Goal: Task Accomplishment & Management: Complete application form

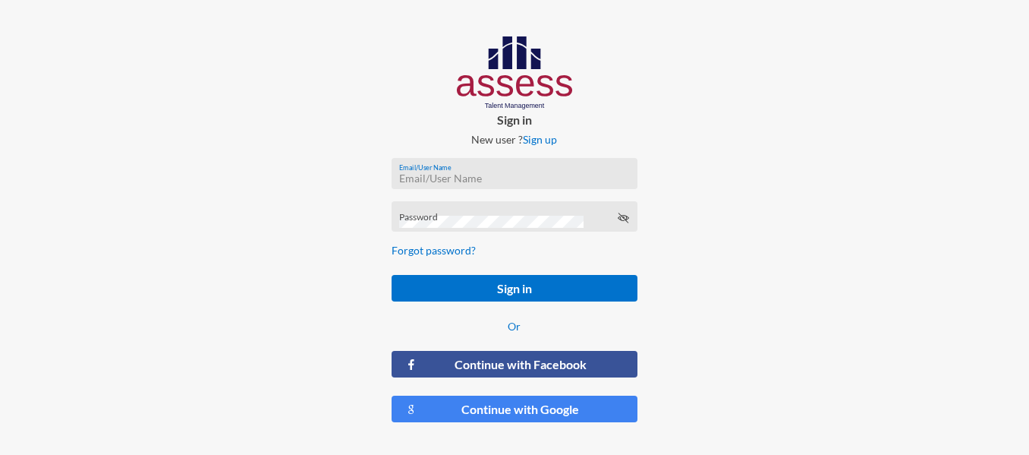
click at [418, 178] on input "Email/User Name" at bounding box center [514, 178] width 230 height 12
type input "a1234"
click at [436, 211] on div "Password" at bounding box center [514, 220] width 230 height 23
click at [392, 275] on button "Sign in" at bounding box center [515, 288] width 246 height 27
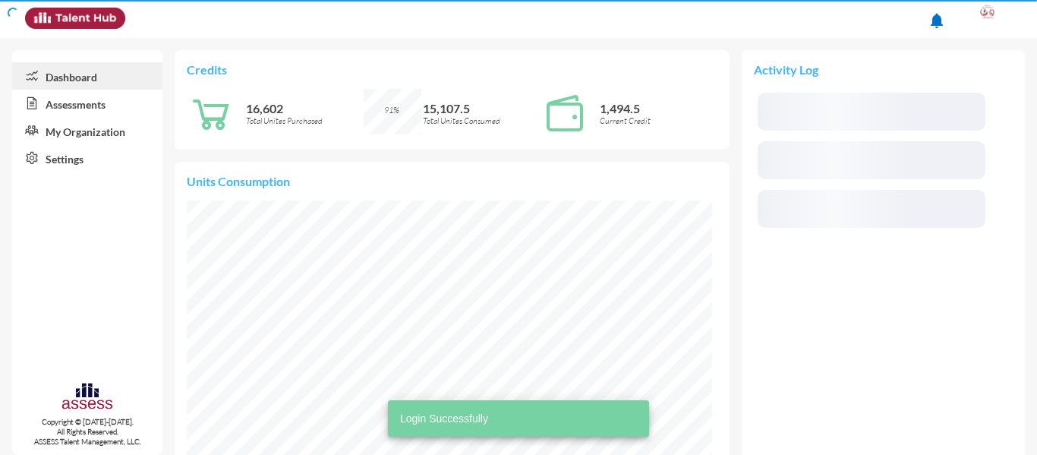
scroll to position [119, 238]
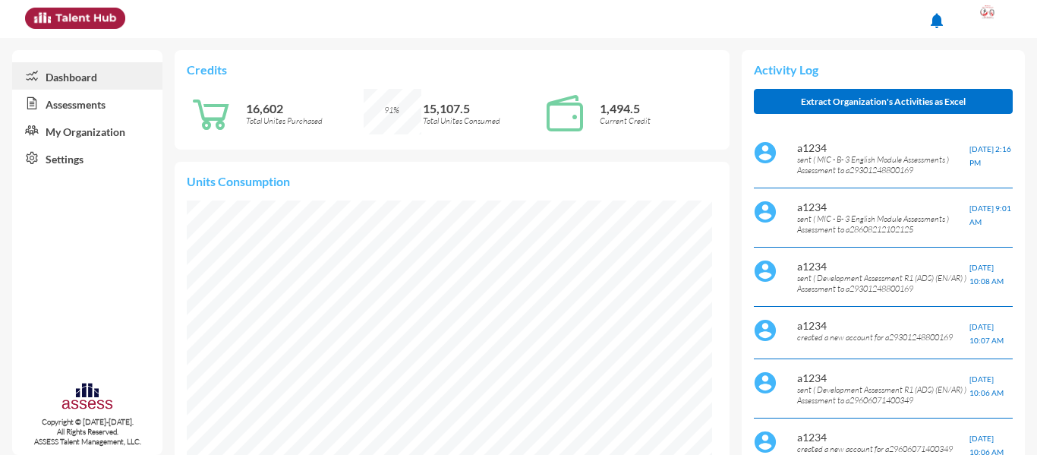
click at [127, 93] on link "Assessments" at bounding box center [87, 103] width 150 height 27
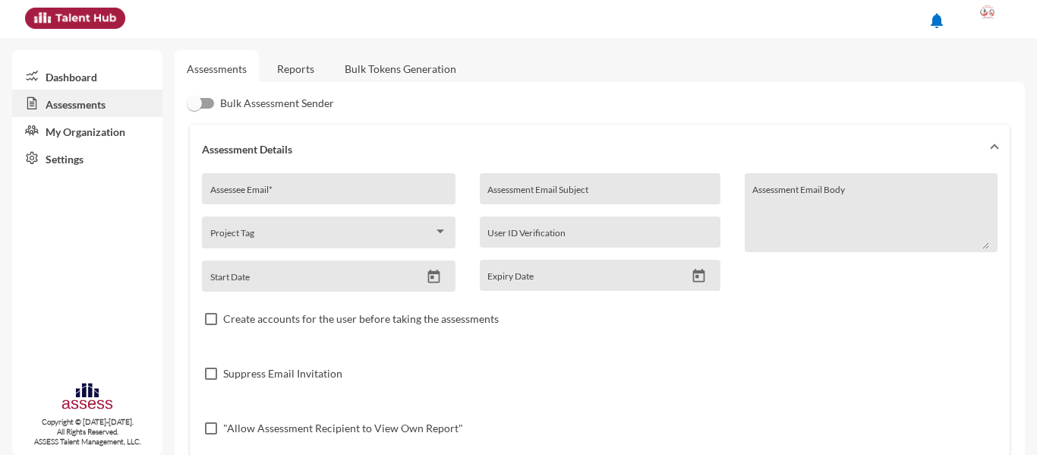
click at [304, 71] on link "Reports" at bounding box center [295, 68] width 61 height 37
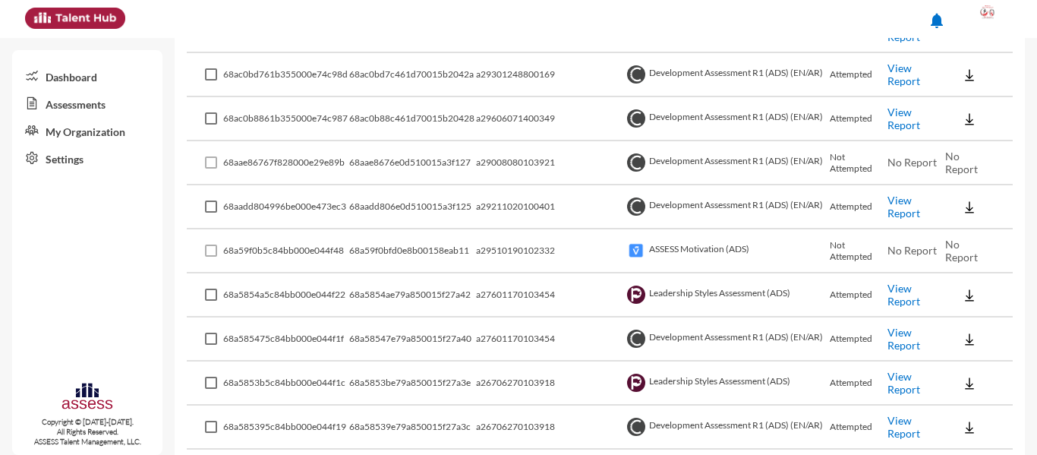
scroll to position [987, 0]
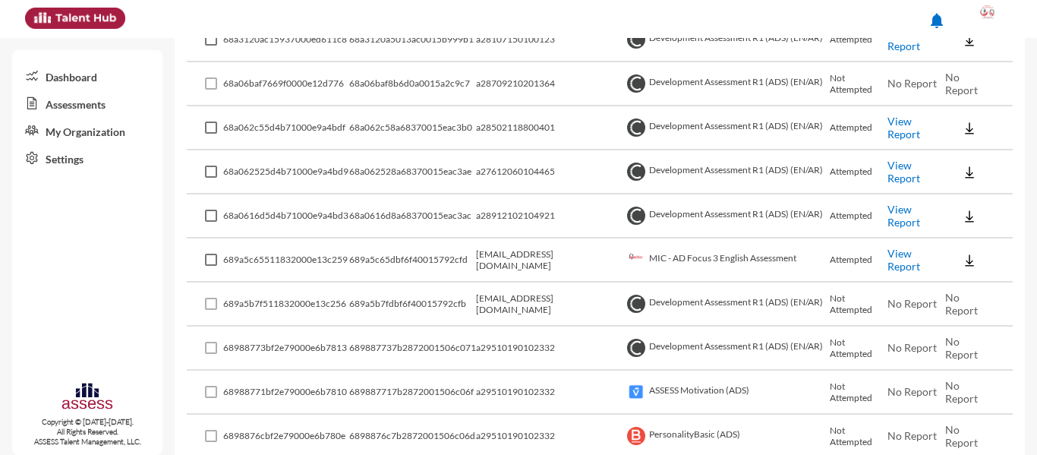
click at [895, 210] on link "View Report" at bounding box center [903, 216] width 33 height 26
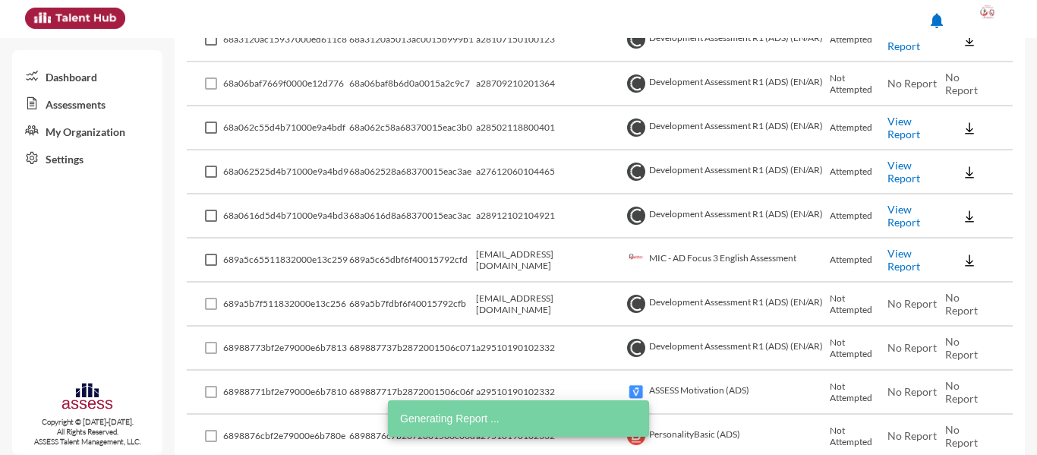
click at [898, 170] on link "View Report" at bounding box center [903, 172] width 33 height 26
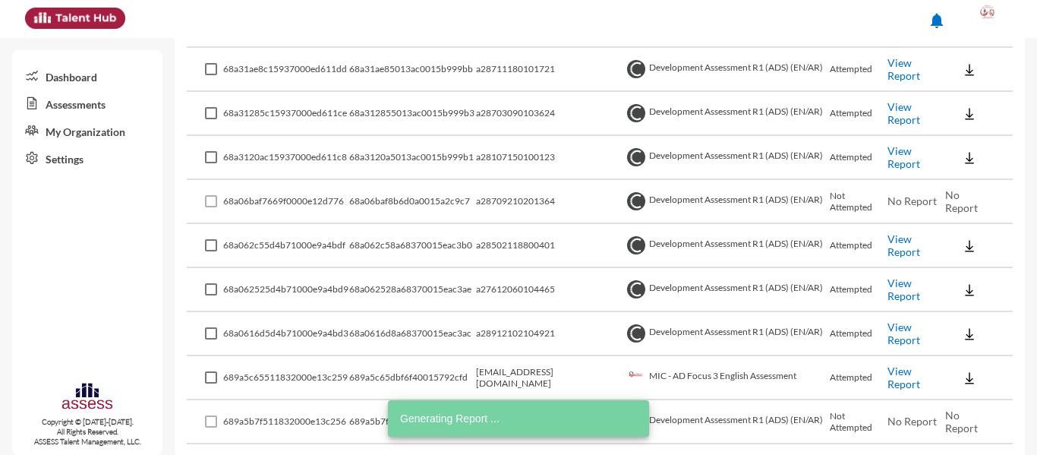
scroll to position [835, 0]
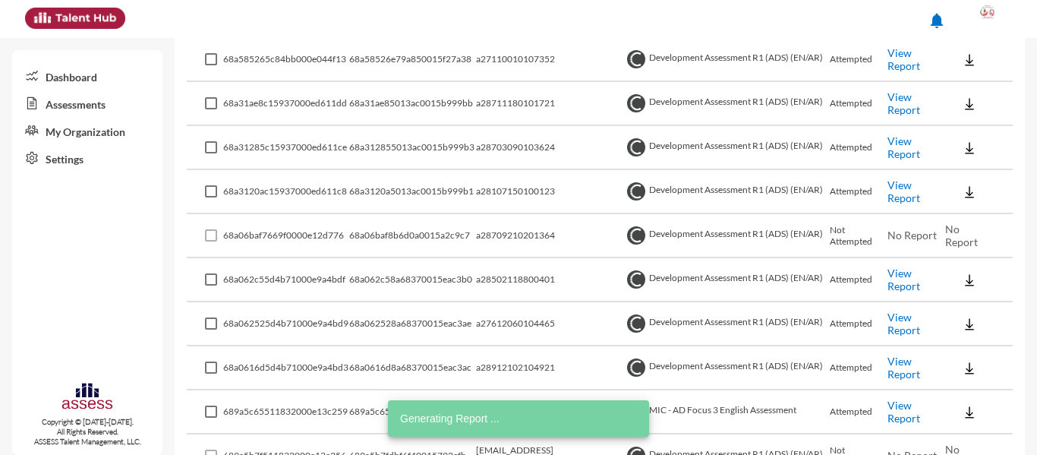
click at [902, 273] on link "View Report" at bounding box center [903, 279] width 33 height 26
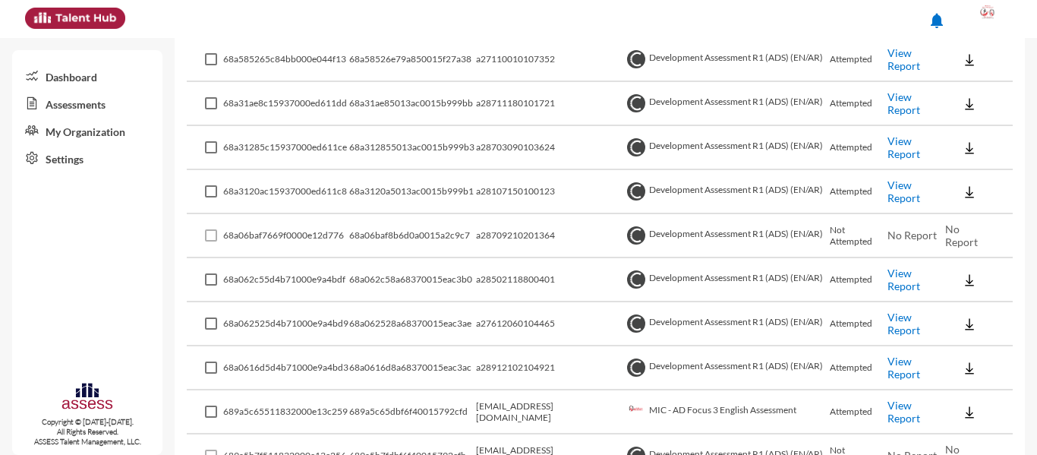
click at [908, 185] on link "View Report" at bounding box center [903, 191] width 33 height 26
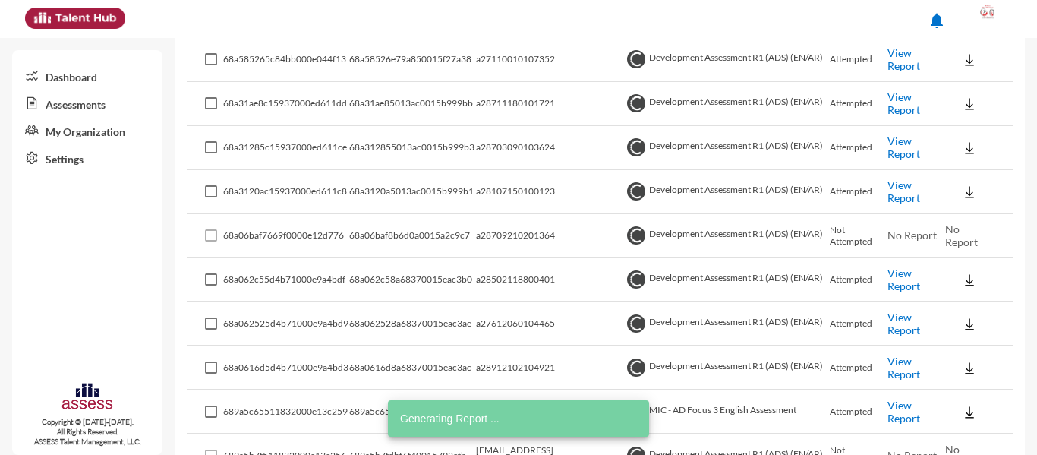
click at [906, 152] on link "View Report" at bounding box center [903, 147] width 33 height 26
click at [903, 107] on link "View Report" at bounding box center [903, 103] width 33 height 26
click at [887, 58] on link "View Report" at bounding box center [903, 59] width 33 height 26
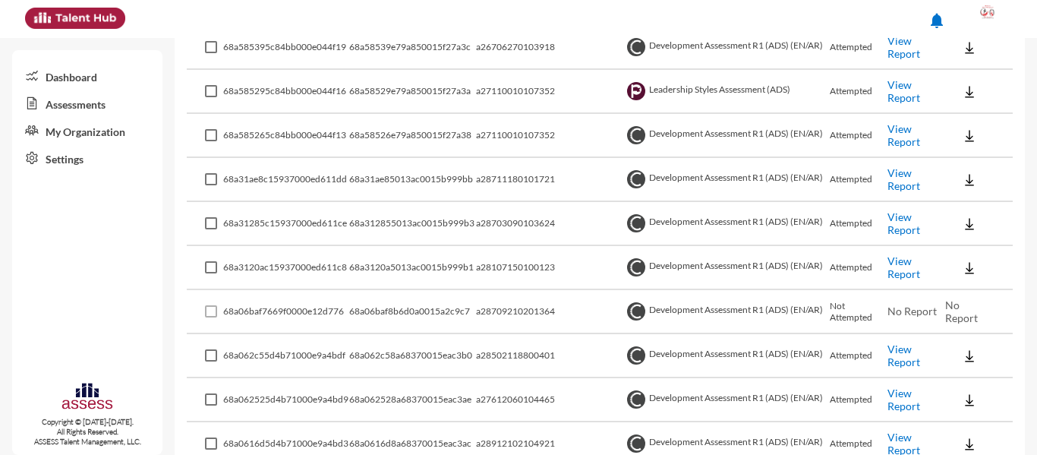
click at [906, 94] on link "View Report" at bounding box center [903, 91] width 33 height 26
click at [899, 49] on link "View Report" at bounding box center [903, 47] width 33 height 26
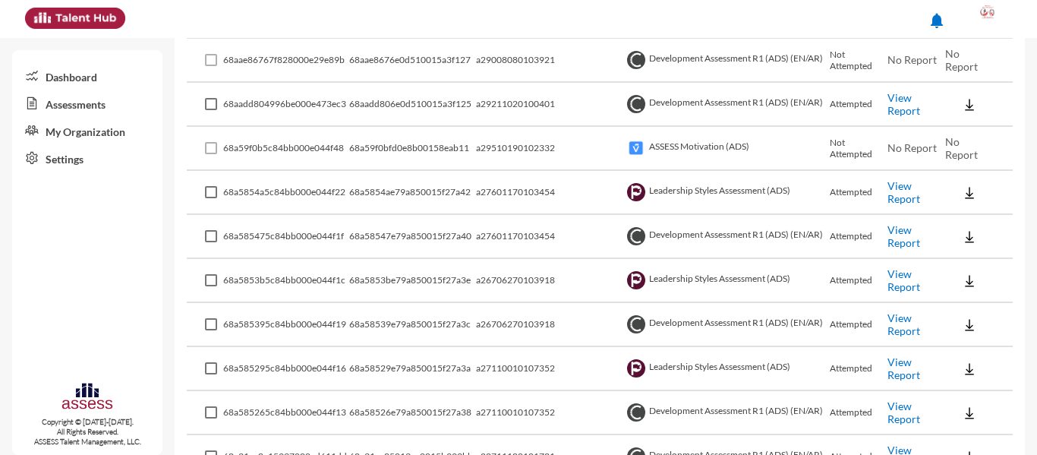
scroll to position [455, 0]
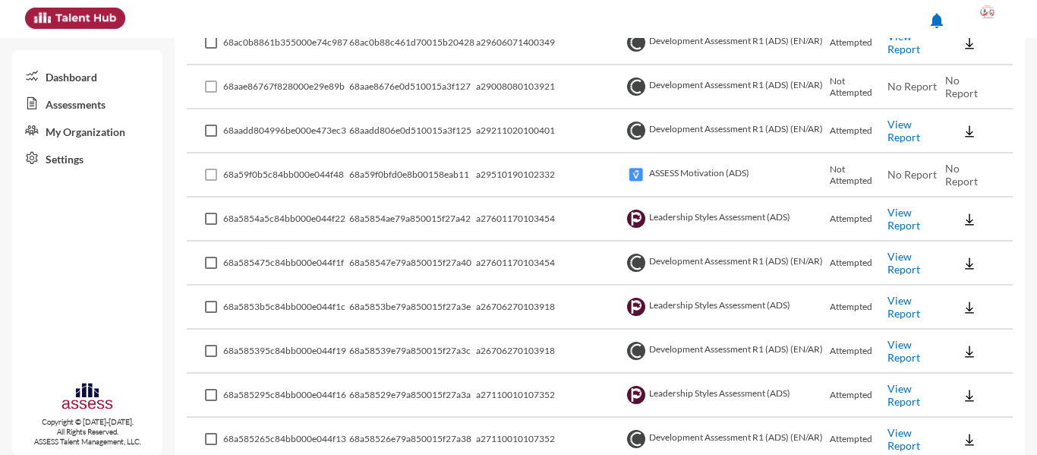
click at [887, 130] on link "View Report" at bounding box center [903, 131] width 33 height 26
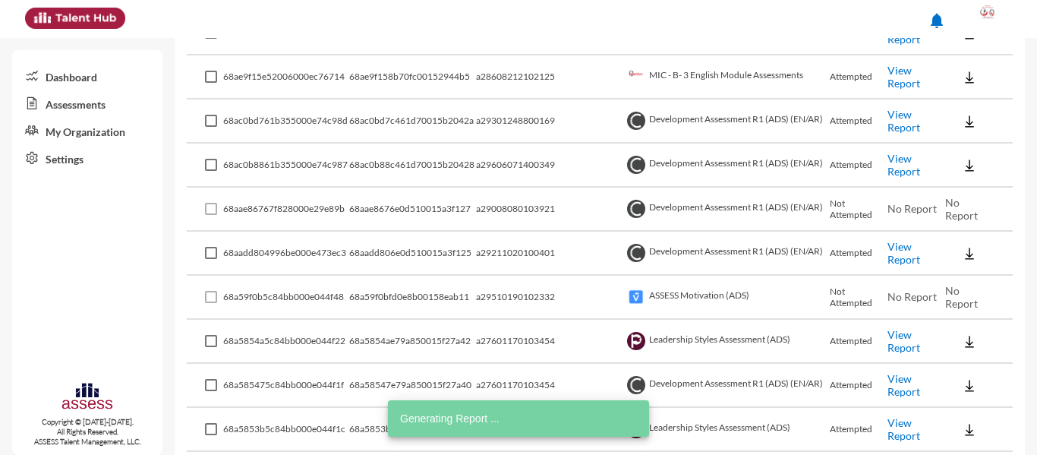
scroll to position [304, 0]
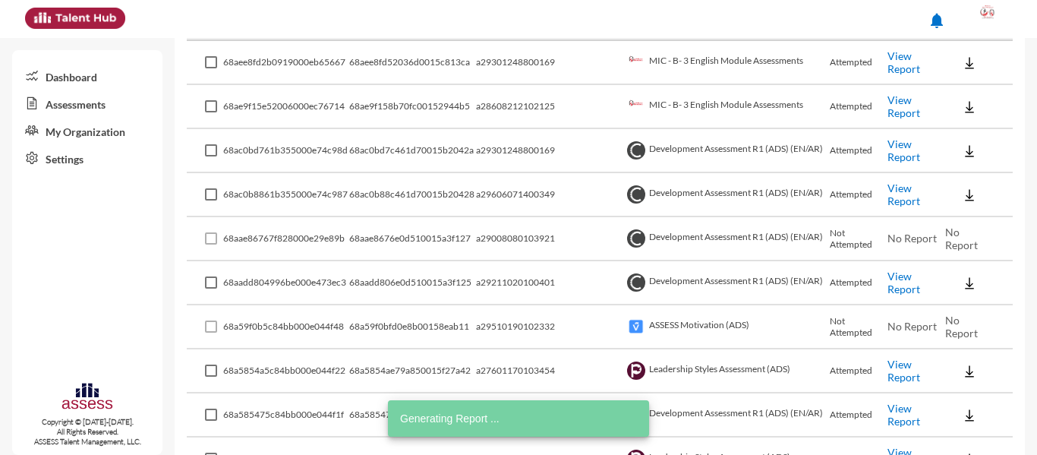
click at [915, 194] on link "View Report" at bounding box center [903, 194] width 33 height 26
click at [896, 187] on link "View Report" at bounding box center [903, 194] width 33 height 26
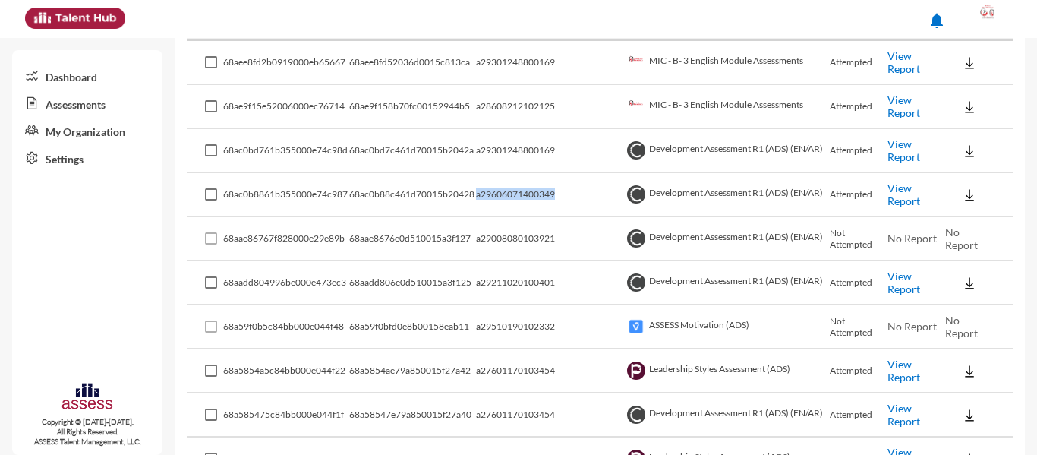
drag, startPoint x: 570, startPoint y: 191, endPoint x: 492, endPoint y: 191, distance: 78.2
click at [492, 191] on td "a29606071400349" at bounding box center [549, 195] width 147 height 44
copy td "a29606071400349"
click at [48, 101] on link "Assessments" at bounding box center [87, 103] width 150 height 27
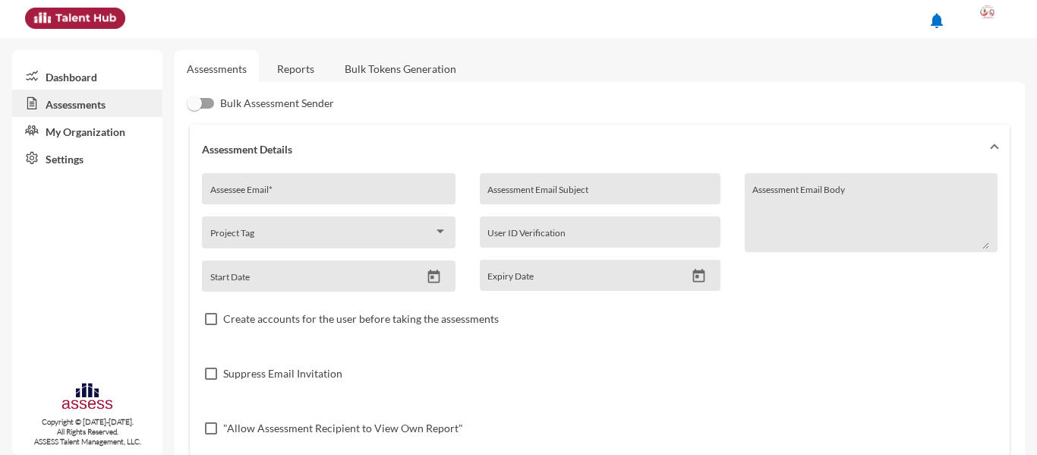
click at [264, 178] on div "Assessee Email *" at bounding box center [328, 188] width 253 height 31
paste input "a29606071400349"
type input "a29606071400349"
click at [972, 23] on span at bounding box center [988, 19] width 38 height 30
click at [973, 135] on link "Logout" at bounding box center [972, 139] width 80 height 29
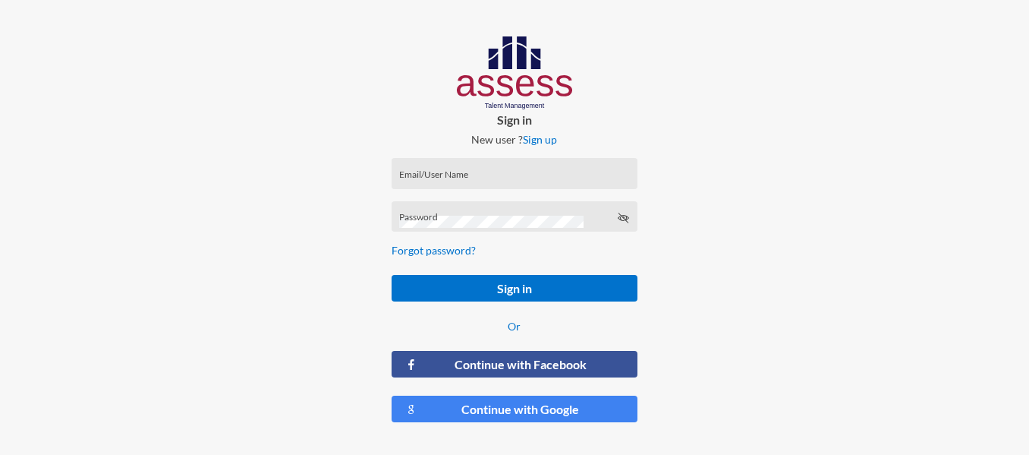
click at [475, 170] on div "Email/User Name" at bounding box center [514, 176] width 230 height 23
type input "a1234"
click at [437, 210] on div "Password" at bounding box center [514, 220] width 230 height 23
click at [392, 275] on button "Sign in" at bounding box center [515, 288] width 246 height 27
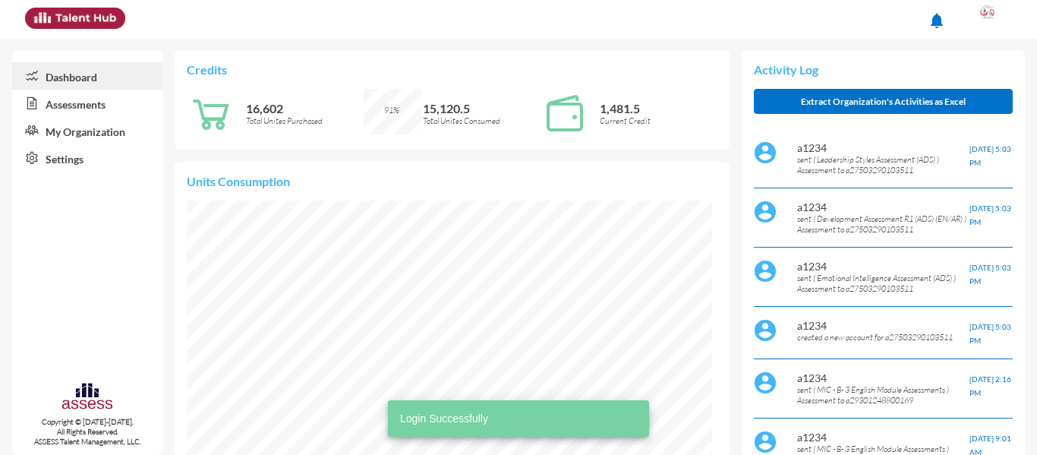
scroll to position [118, 250]
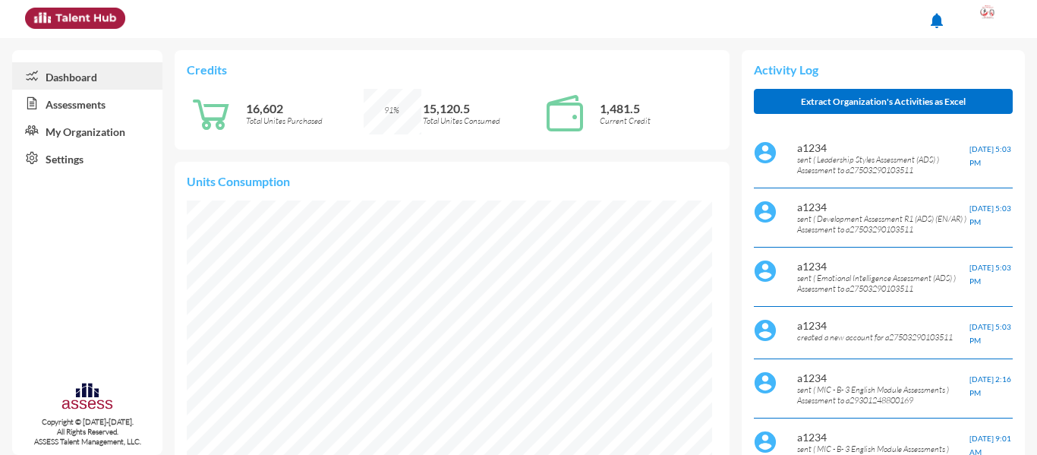
click at [86, 114] on link "Assessments" at bounding box center [87, 103] width 150 height 27
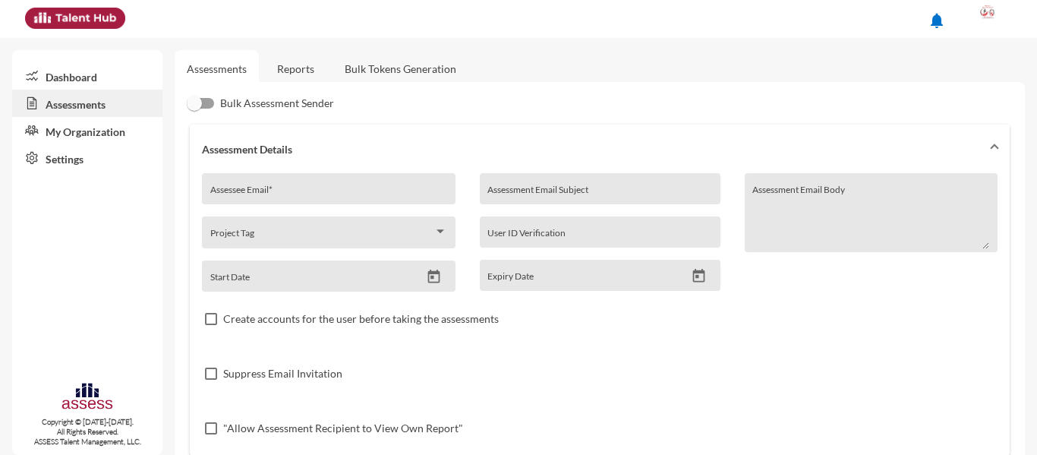
click at [301, 77] on link "Reports" at bounding box center [295, 68] width 61 height 37
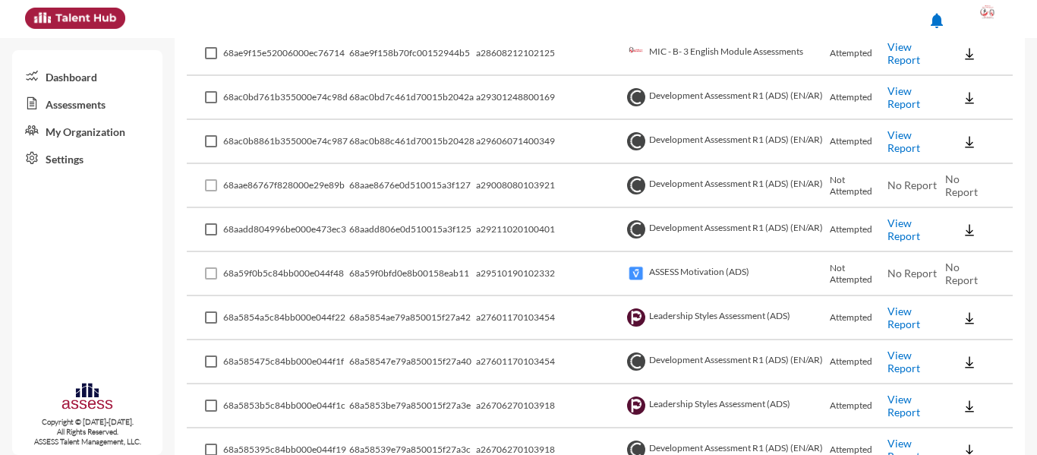
scroll to position [455, 0]
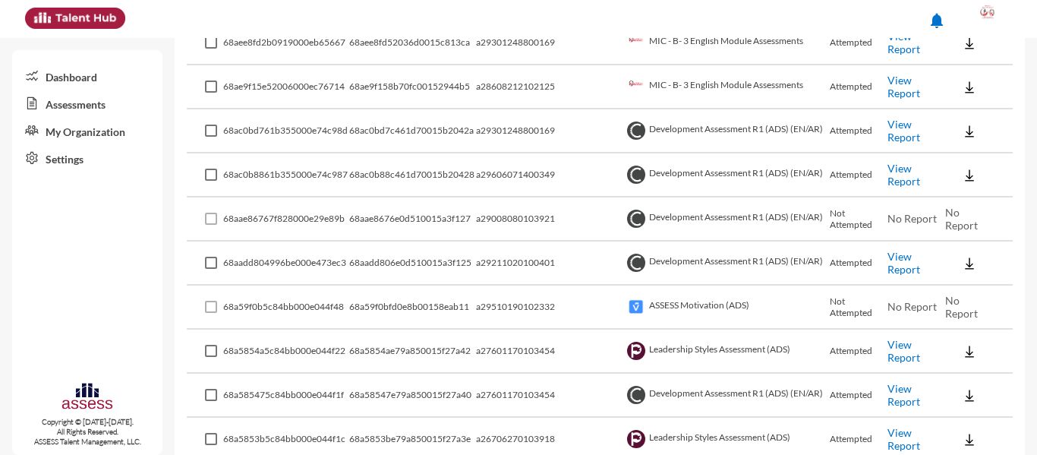
click at [896, 170] on link "View Report" at bounding box center [903, 175] width 33 height 26
drag, startPoint x: 569, startPoint y: 174, endPoint x: 490, endPoint y: 178, distance: 78.3
click at [490, 178] on tr "68ac0b8861b355000e74c987 68ac0b88c461d70015b20428 a29606071400349 Development A…" at bounding box center [600, 175] width 826 height 44
copy tr "a29606071400349"
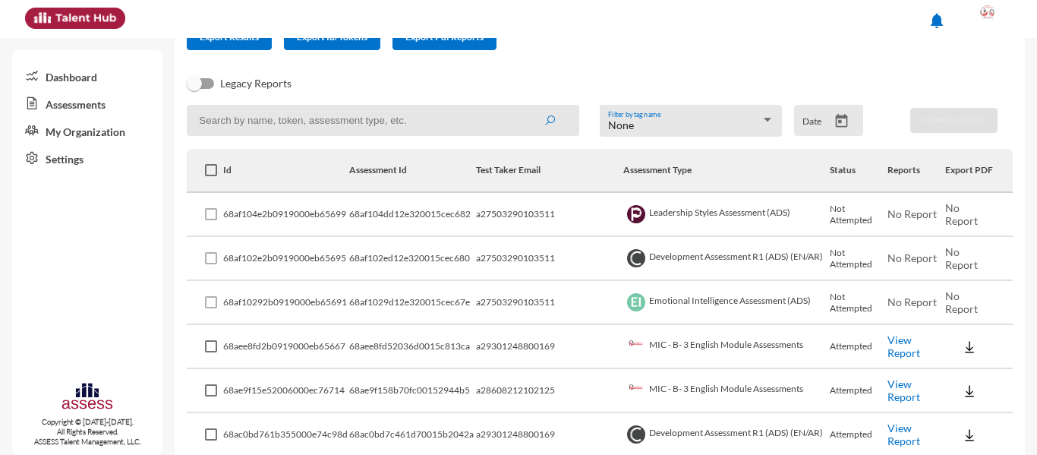
scroll to position [0, 0]
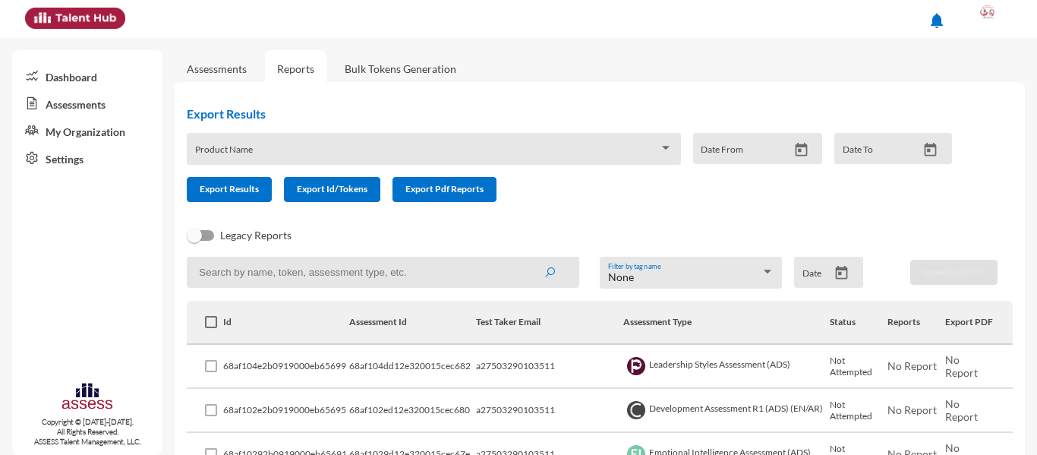
click at [71, 101] on link "Assessments" at bounding box center [87, 103] width 150 height 27
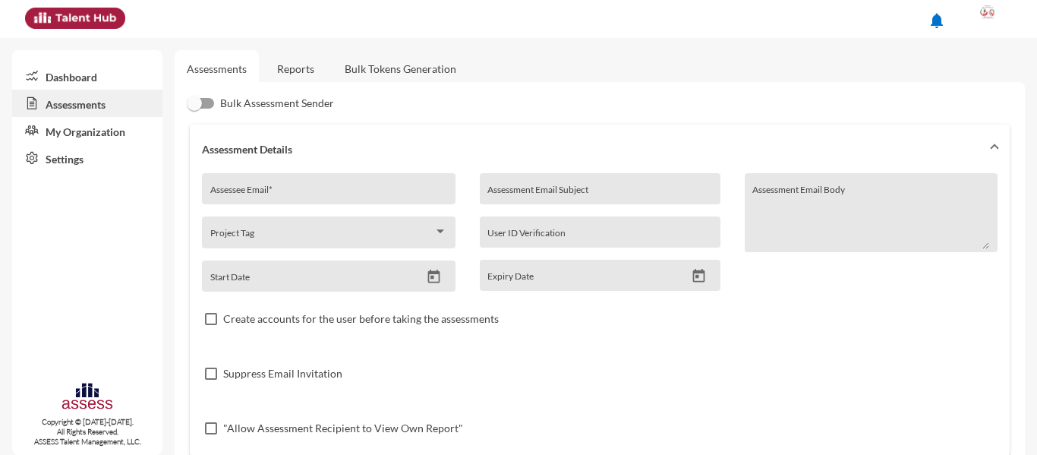
click at [276, 184] on div "Assessee Email *" at bounding box center [328, 192] width 237 height 23
paste input "a29606071400349"
click at [222, 197] on input "a29606071400349" at bounding box center [328, 194] width 237 height 12
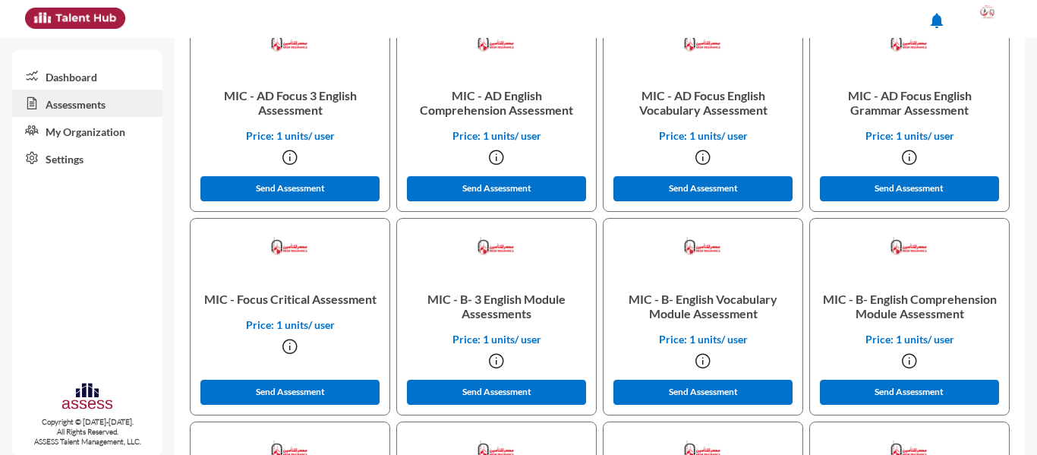
scroll to position [1139, 0]
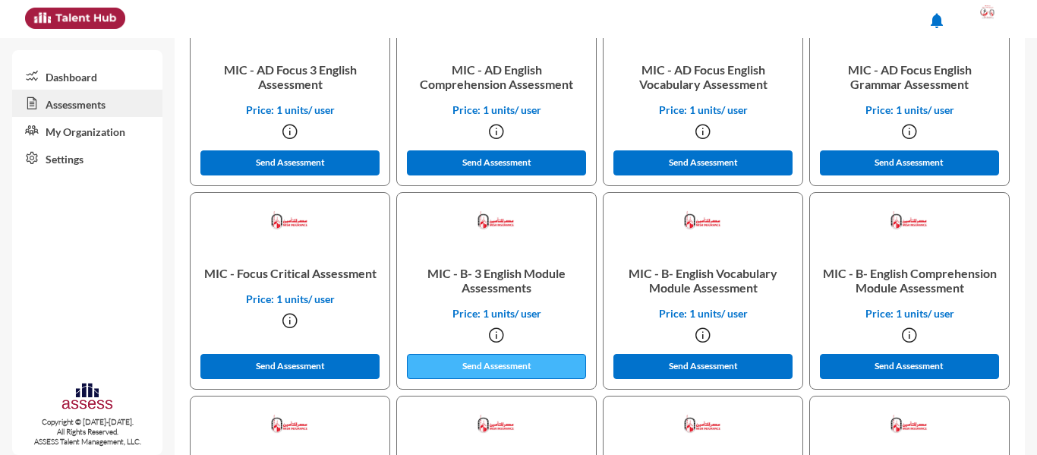
type input "a29606071400349"
click at [481, 360] on button "Send Assessment" at bounding box center [496, 366] width 179 height 25
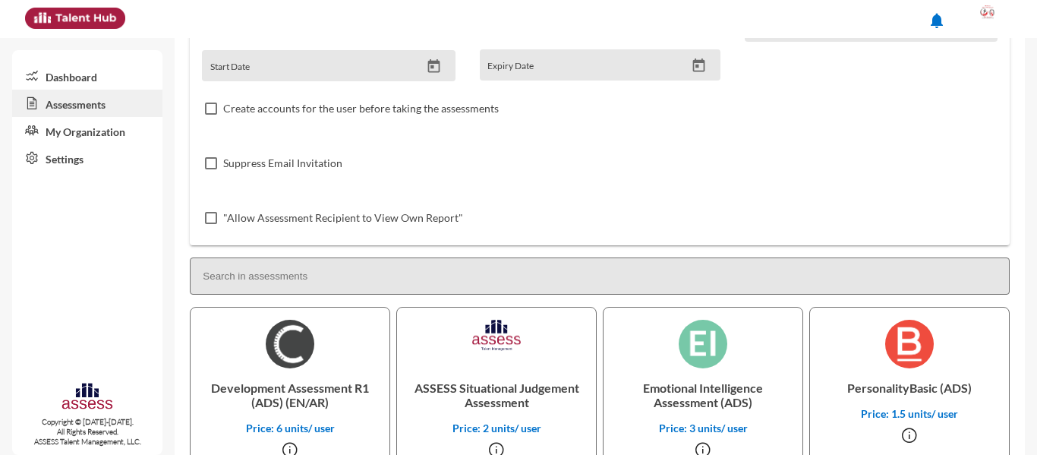
scroll to position [0, 0]
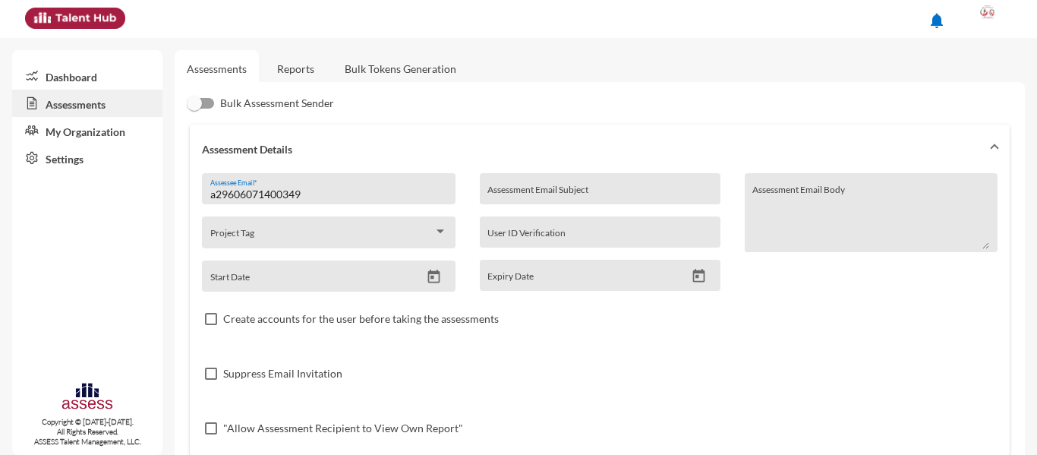
click at [292, 61] on link "Reports" at bounding box center [295, 68] width 61 height 37
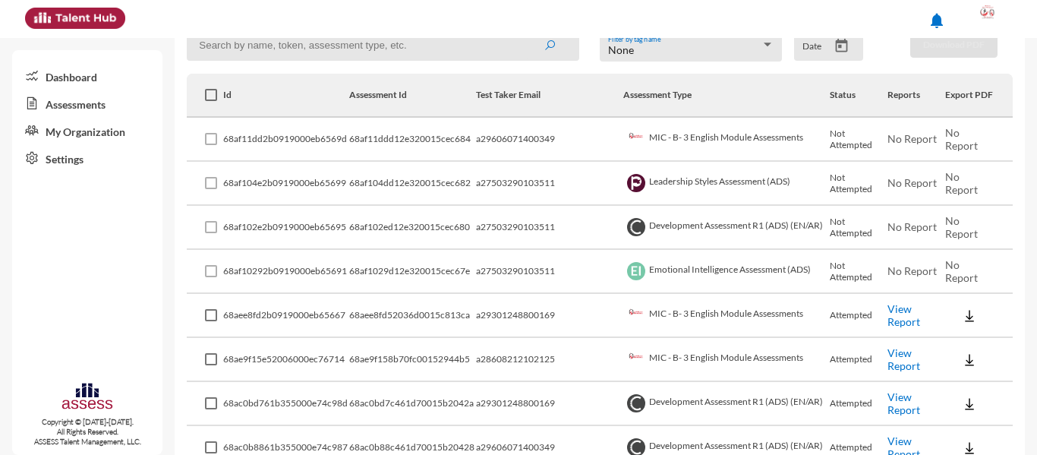
scroll to position [216, 0]
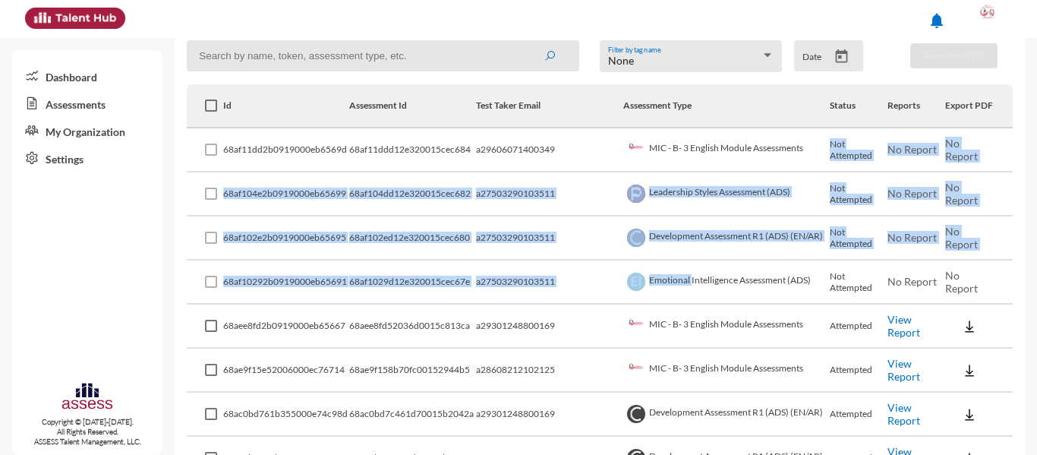
drag, startPoint x: 669, startPoint y: 283, endPoint x: 782, endPoint y: 169, distance: 161.0
click at [688, 212] on td "Leadership Styles Assessment (ADS)" at bounding box center [726, 194] width 206 height 44
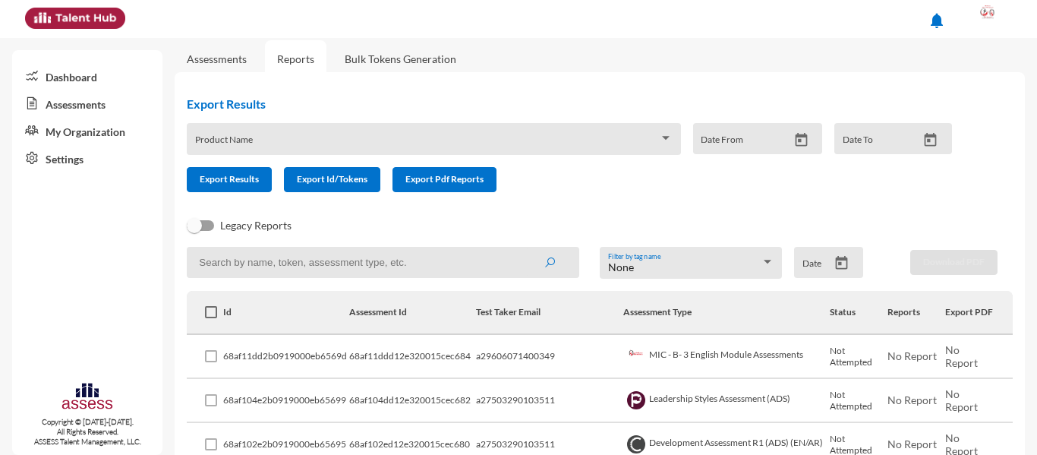
scroll to position [0, 0]
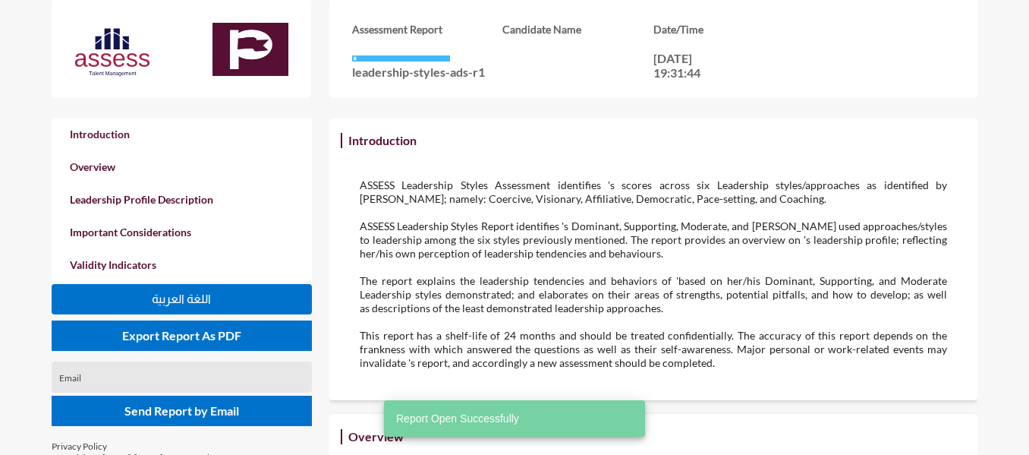
scroll to position [455, 1029]
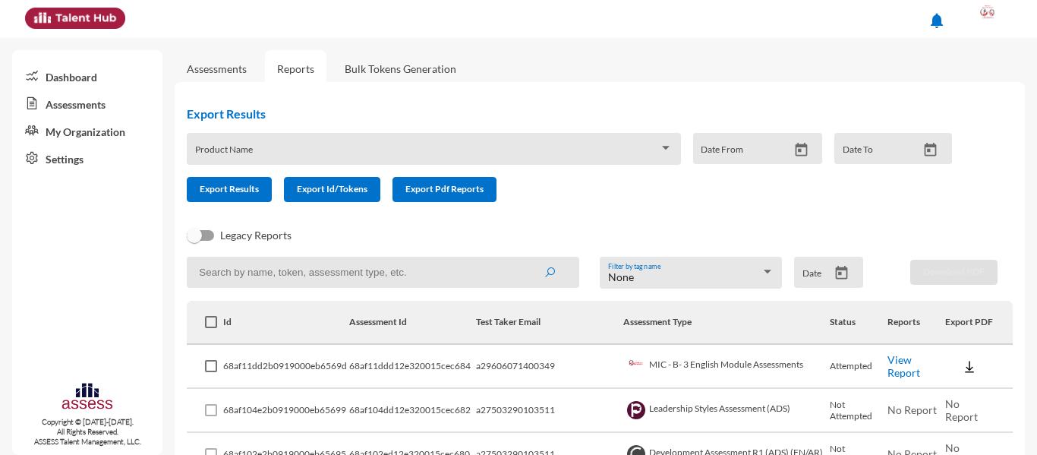
click at [887, 366] on link "View Report" at bounding box center [903, 366] width 33 height 26
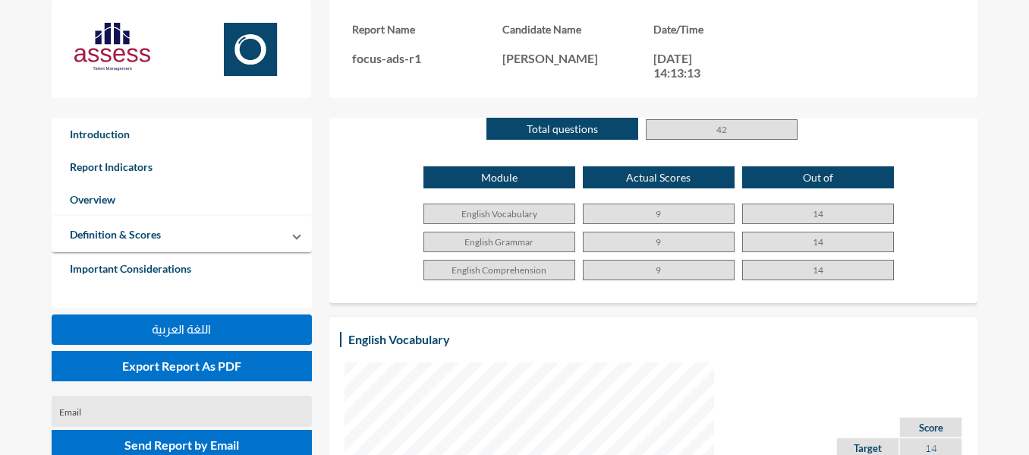
scroll to position [987, 0]
